Goal: Task Accomplishment & Management: Complete application form

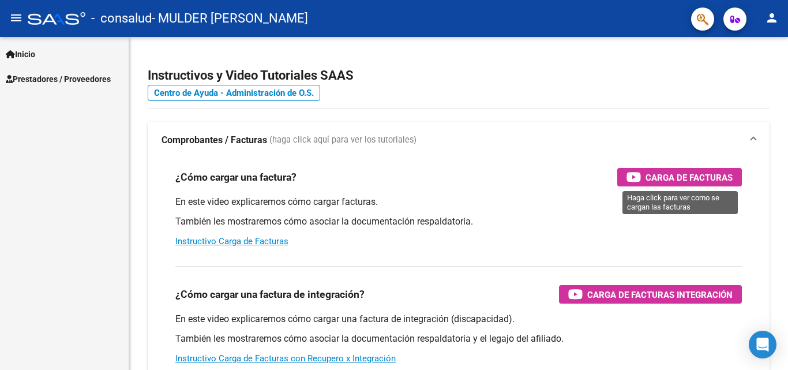
click at [702, 181] on span "Carga de Facturas" at bounding box center [689, 177] width 87 height 14
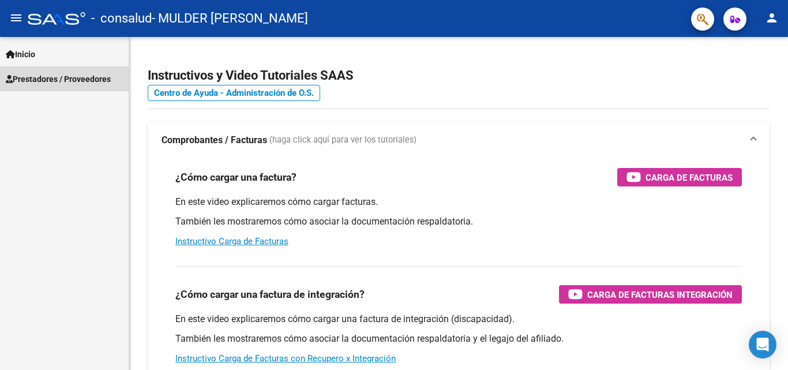
click at [55, 80] on span "Prestadores / Proveedores" at bounding box center [58, 79] width 105 height 13
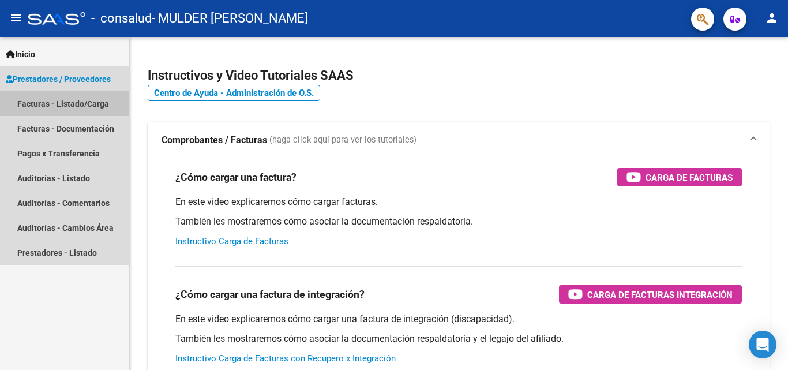
click at [58, 106] on link "Facturas - Listado/Carga" at bounding box center [64, 103] width 129 height 25
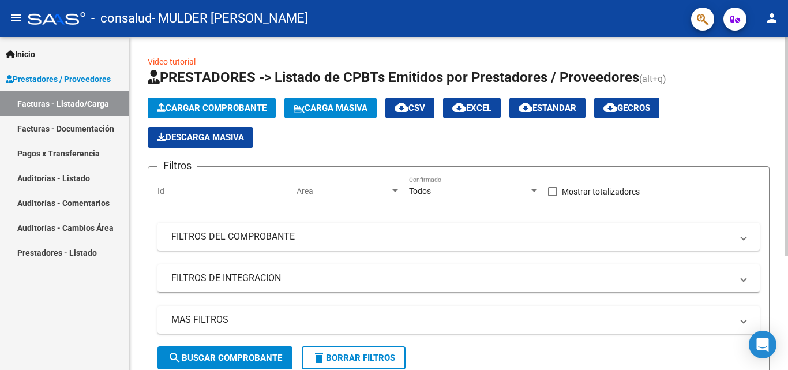
click at [228, 102] on button "Cargar Comprobante" at bounding box center [212, 108] width 128 height 21
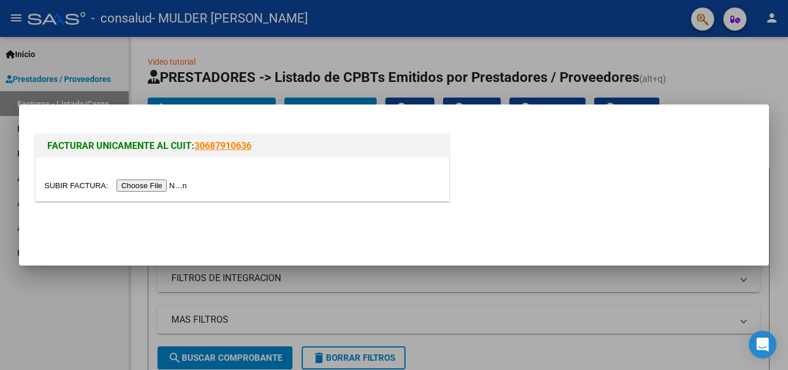
click at [146, 187] on input "file" at bounding box center [117, 185] width 146 height 12
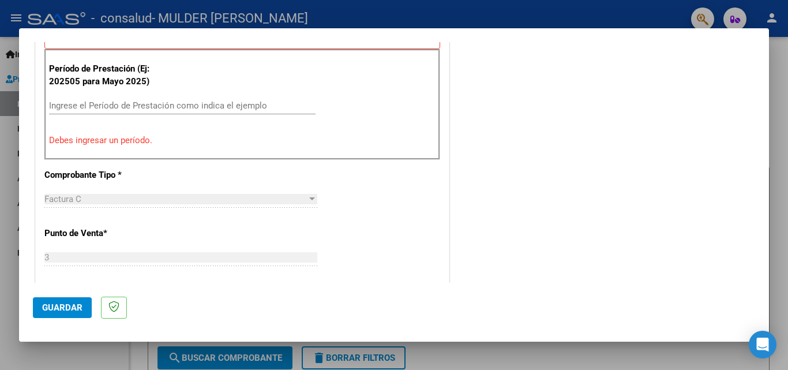
scroll to position [328, 0]
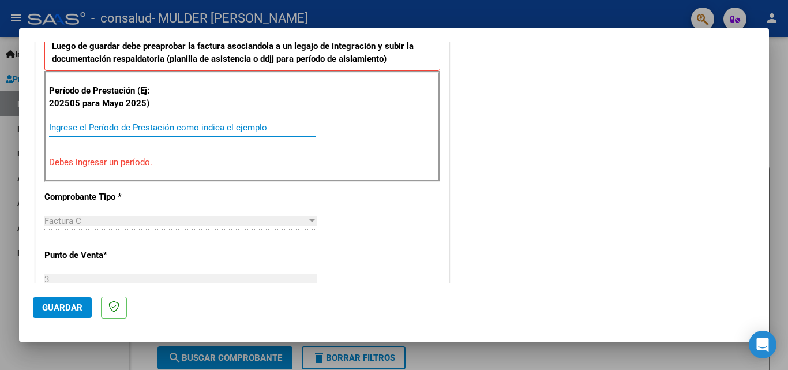
click at [149, 126] on input "Ingrese el Período de Prestación como indica el ejemplo" at bounding box center [182, 127] width 267 height 10
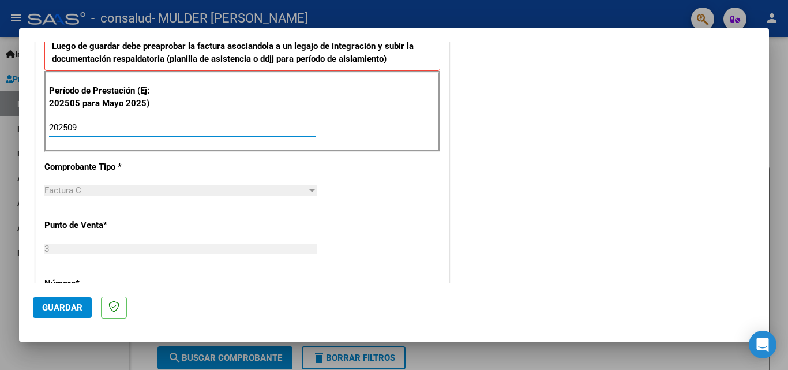
type input "202509"
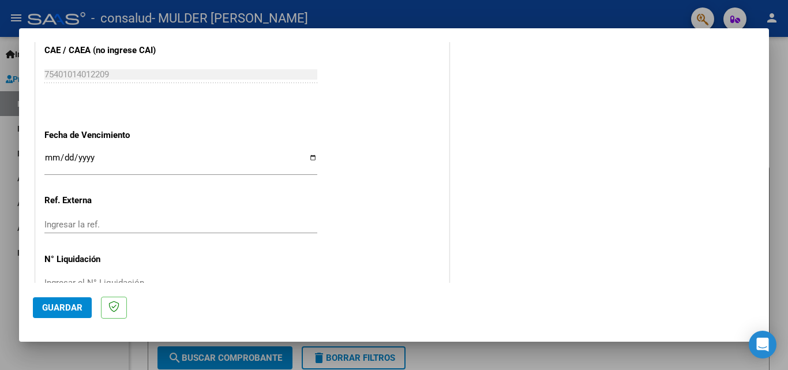
scroll to position [767, 0]
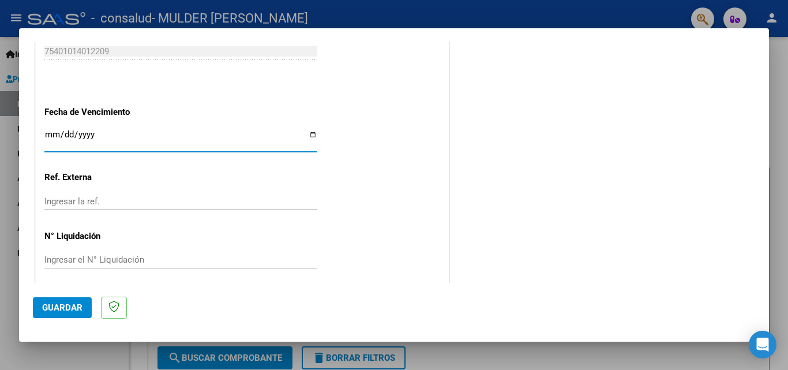
click at [113, 134] on input "Ingresar la fecha" at bounding box center [180, 139] width 273 height 18
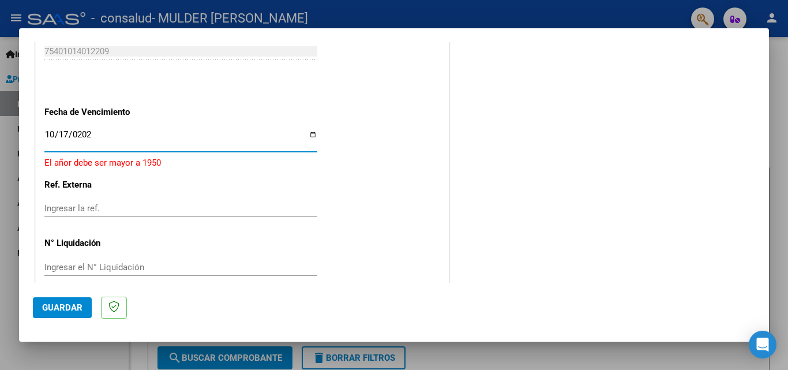
type input "[DATE]"
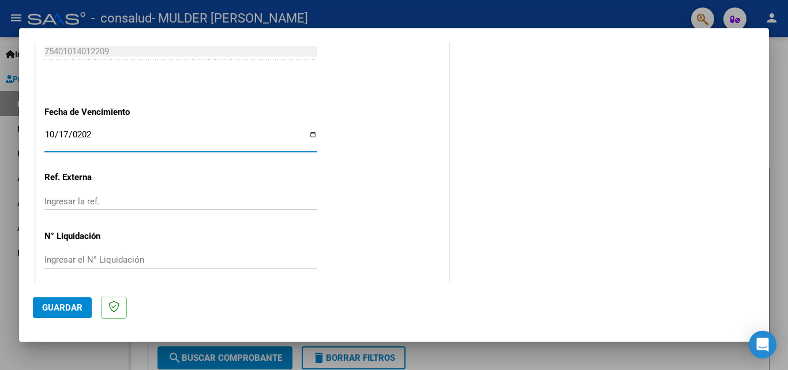
click at [136, 203] on input "Ingresar la ref." at bounding box center [180, 201] width 273 height 10
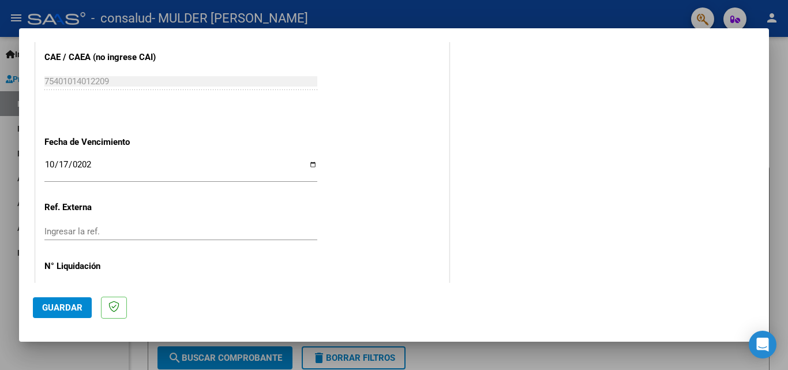
scroll to position [775, 0]
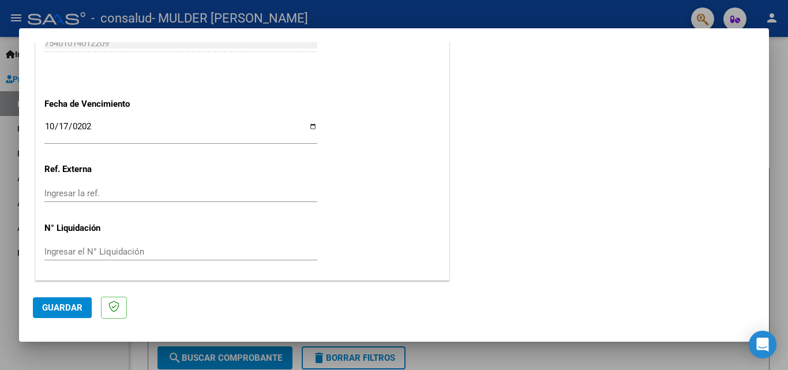
click at [47, 309] on span "Guardar" at bounding box center [62, 307] width 40 height 10
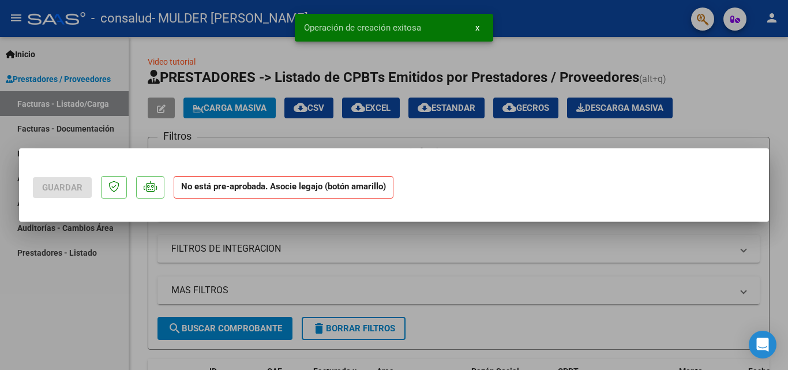
scroll to position [0, 0]
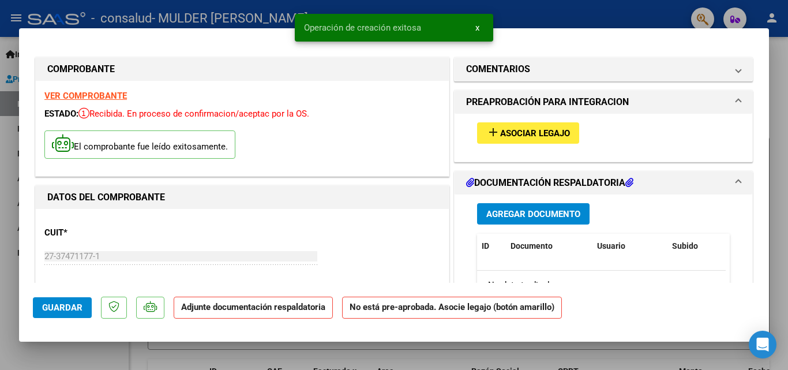
click at [533, 132] on span "Asociar Legajo" at bounding box center [535, 133] width 70 height 10
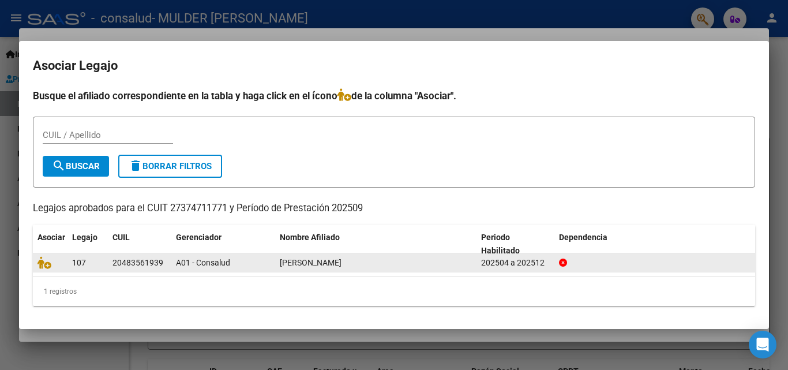
click at [96, 260] on div "107" at bounding box center [87, 262] width 31 height 13
click at [475, 259] on datatable-body-cell "[PERSON_NAME]" at bounding box center [375, 263] width 201 height 18
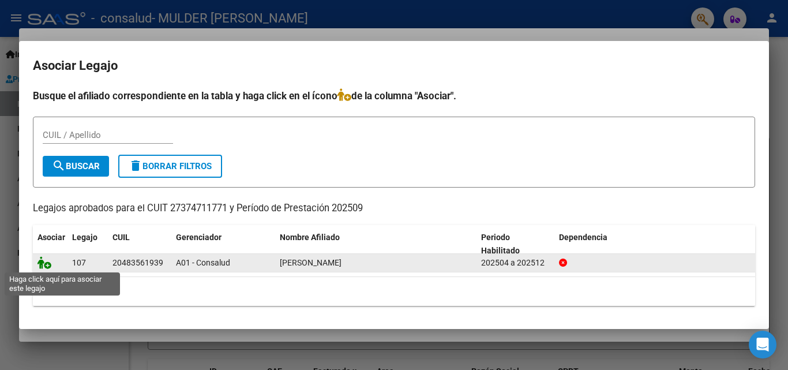
click at [47, 265] on icon at bounding box center [45, 262] width 14 height 13
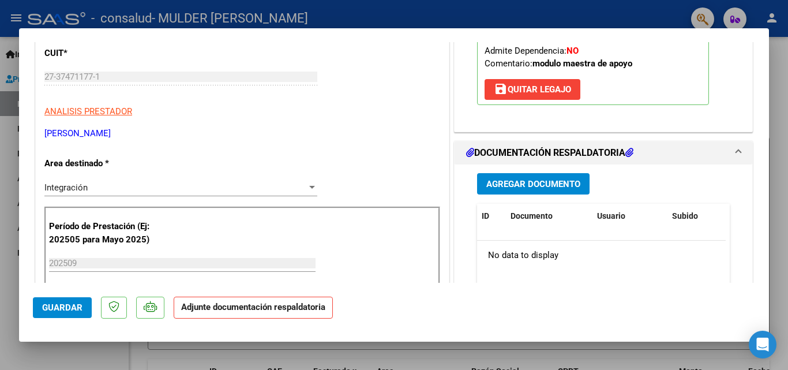
scroll to position [185, 0]
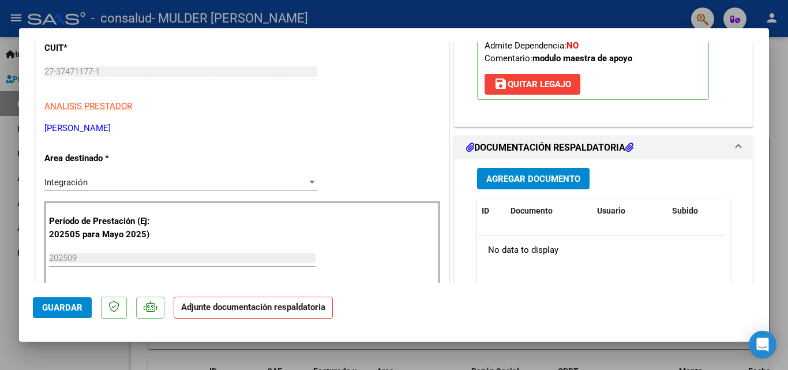
click at [542, 175] on span "Agregar Documento" at bounding box center [534, 179] width 94 height 10
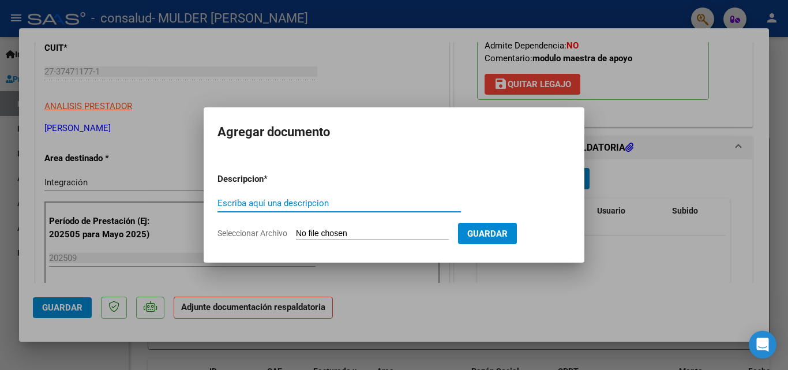
click at [281, 205] on input "Escriba aquí una descripcion" at bounding box center [340, 203] width 244 height 10
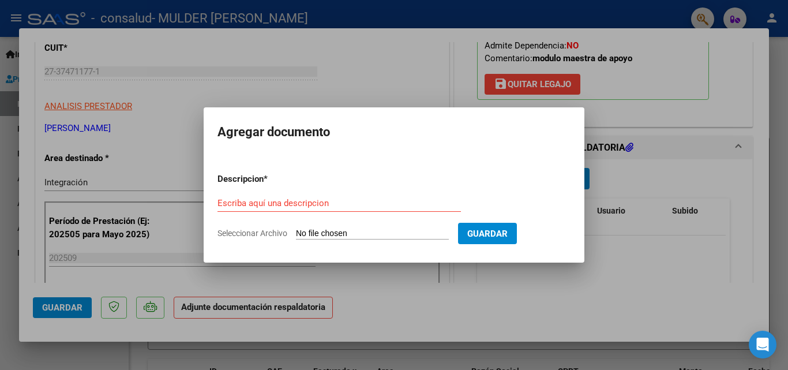
click at [311, 227] on form "Descripcion * Escriba aquí una descripcion Seleccionar Archivo Guardar" at bounding box center [394, 206] width 353 height 84
click at [335, 231] on input "Seleccionar Archivo" at bounding box center [372, 234] width 153 height 11
type input "C:\fakepath\MULDER [PERSON_NAME] FA 02 - 529 - DOCUMENTACION (2).pdf"
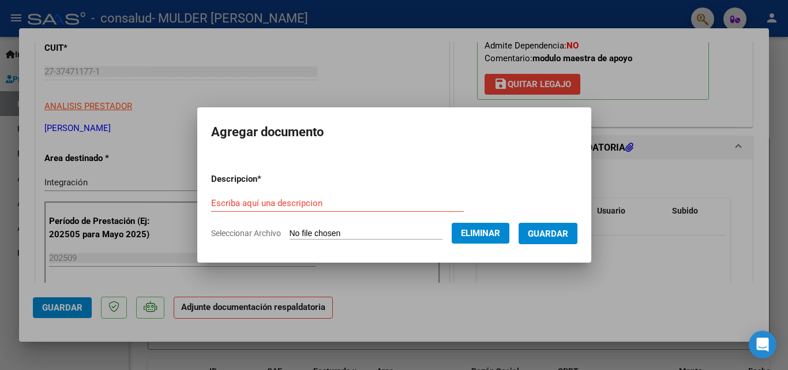
drag, startPoint x: 275, startPoint y: 190, endPoint x: 276, endPoint y: 202, distance: 11.6
click at [276, 202] on form "Descripcion * Escriba aquí una descripcion Seleccionar Archivo Eliminar Guardar" at bounding box center [394, 206] width 366 height 84
click at [276, 202] on input "Escriba aquí una descripcion" at bounding box center [337, 203] width 253 height 10
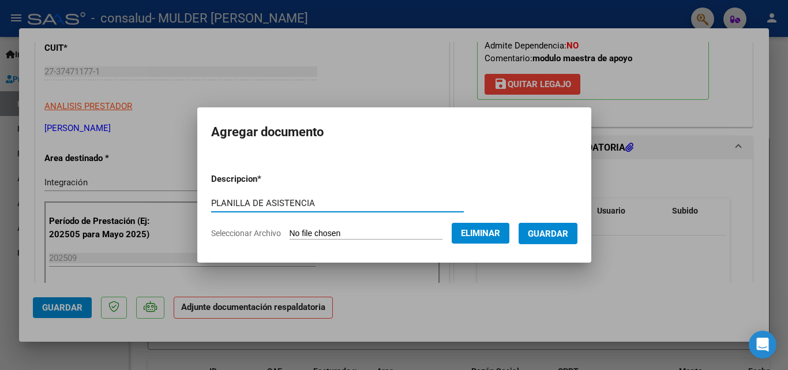
type input "PLANILLA DE ASISTENCIA"
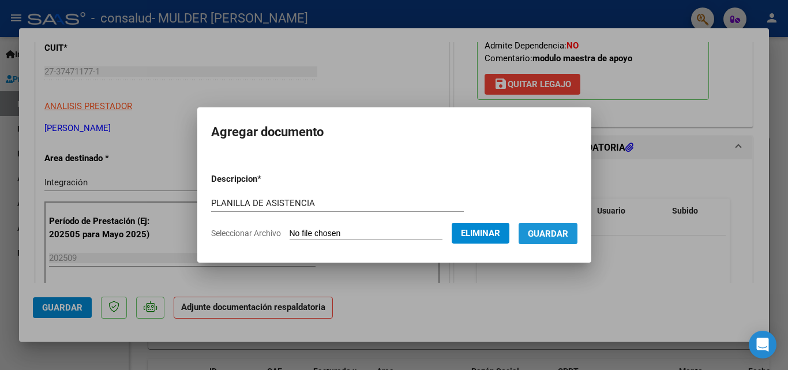
click at [549, 231] on span "Guardar" at bounding box center [548, 234] width 40 height 10
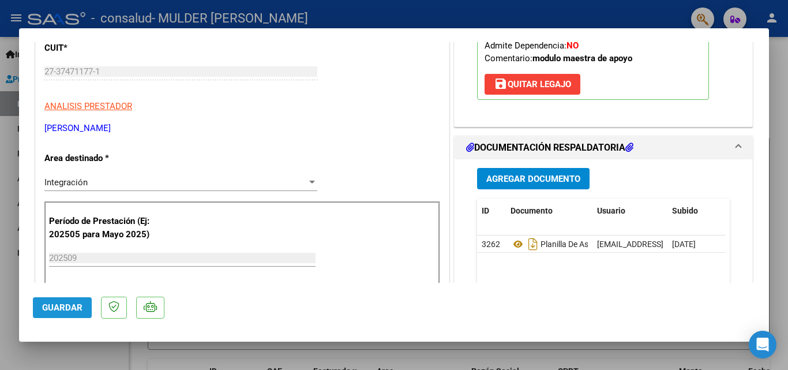
click at [54, 312] on span "Guardar" at bounding box center [62, 307] width 40 height 10
